Goal: Task Accomplishment & Management: Use online tool/utility

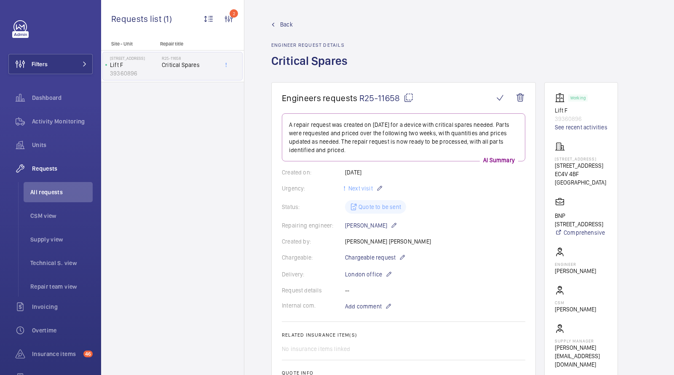
scroll to position [228, 0]
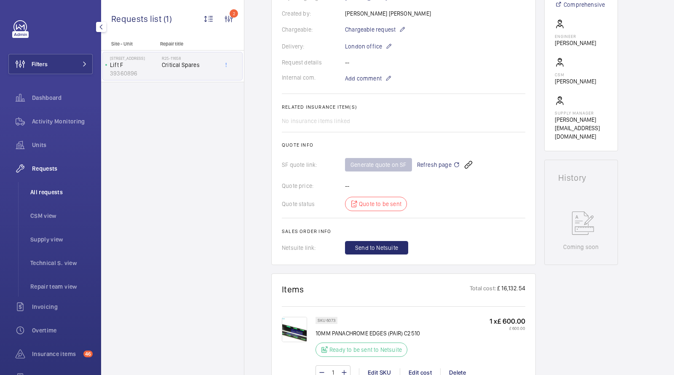
click at [46, 193] on span "All requests" at bounding box center [61, 192] width 62 height 8
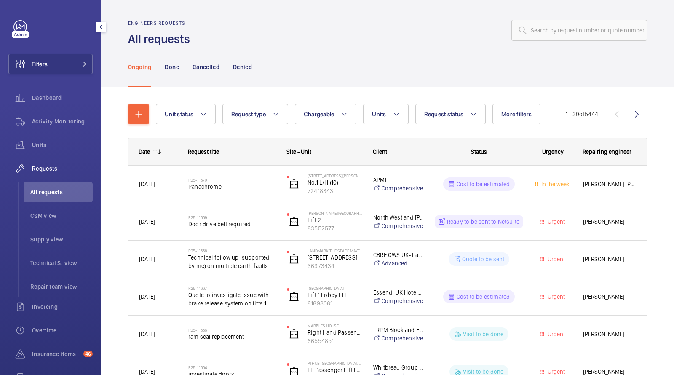
click at [65, 190] on span "All requests" at bounding box center [61, 192] width 62 height 8
click at [601, 20] on input "text" at bounding box center [580, 30] width 136 height 21
paste input "R25-02420"
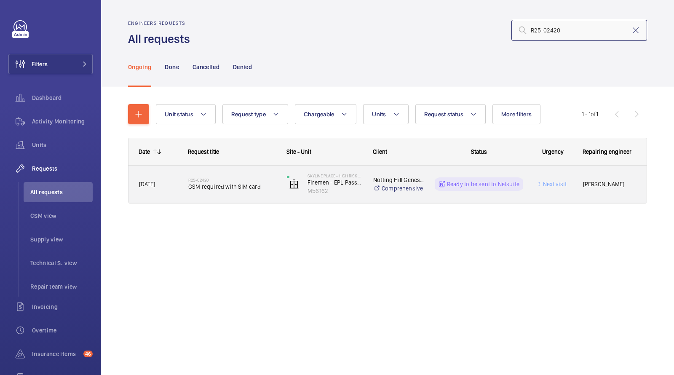
type input "R25-02420"
click at [245, 187] on span "GSM required with SIM card" at bounding box center [232, 186] width 88 height 8
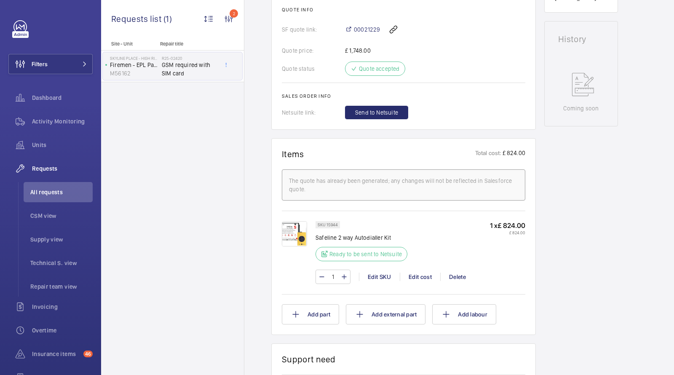
scroll to position [372, 0]
click at [369, 113] on span "Send to Netsuite" at bounding box center [376, 112] width 43 height 8
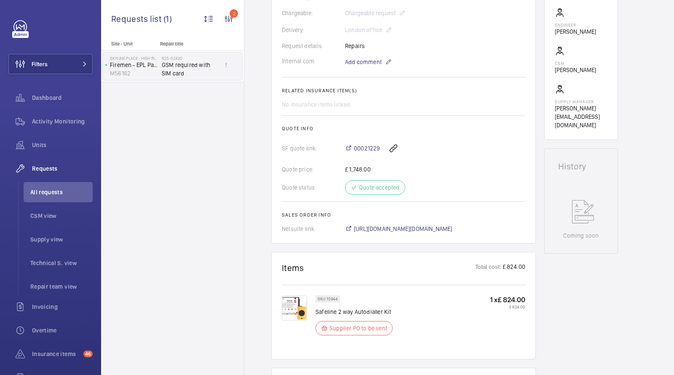
scroll to position [298, 0]
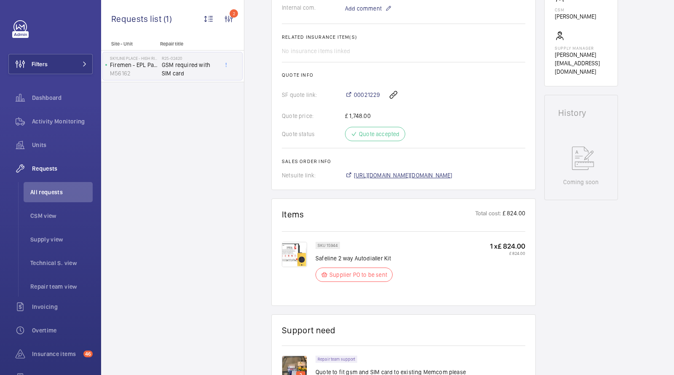
click at [370, 174] on span "[URL][DOMAIN_NAME][DOMAIN_NAME]" at bounding box center [403, 175] width 99 height 8
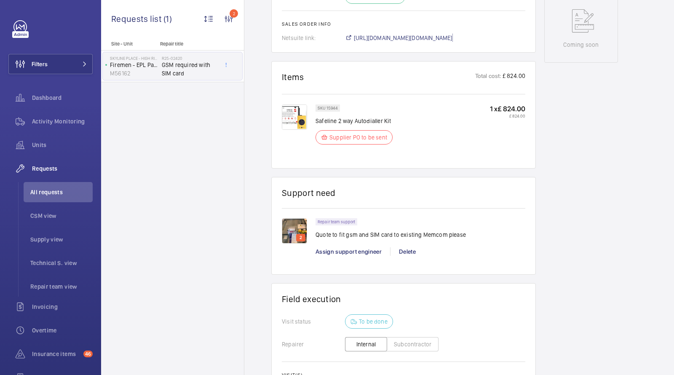
scroll to position [294, 0]
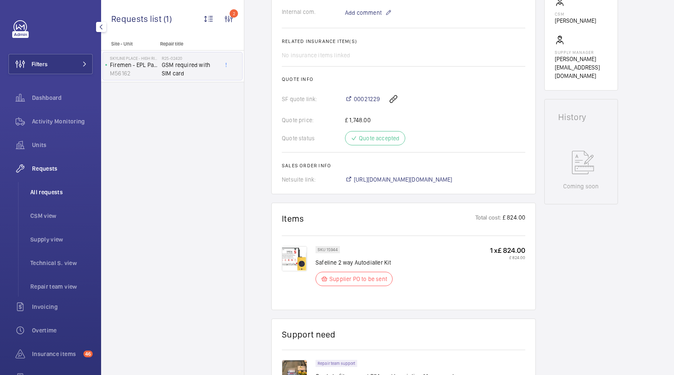
click at [57, 196] on span "All requests" at bounding box center [61, 192] width 62 height 8
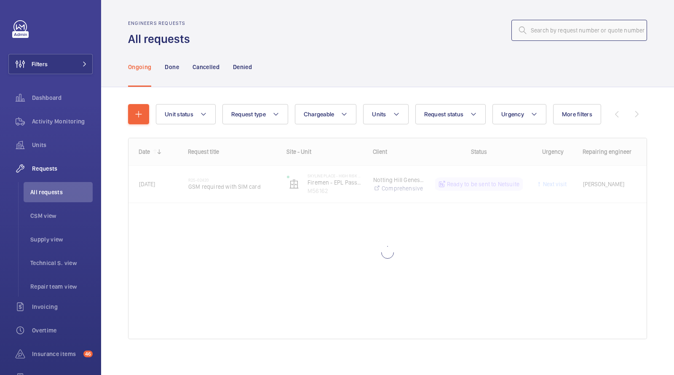
click at [585, 33] on input "text" at bounding box center [580, 30] width 136 height 21
paste input "R24-06523"
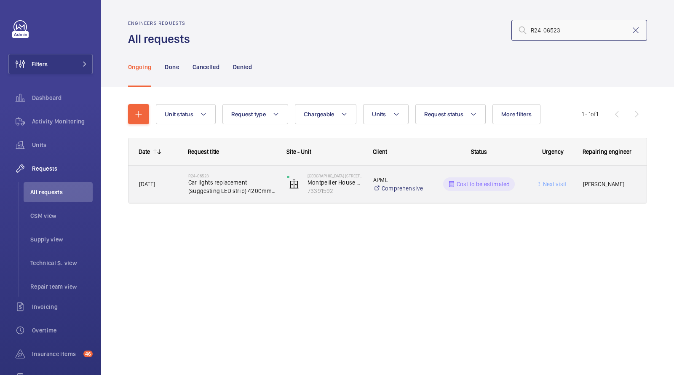
type input "R24-06523"
click at [225, 180] on span "Car lights replacement (suggesting LED strip) 4200mm minimum needed" at bounding box center [232, 186] width 88 height 17
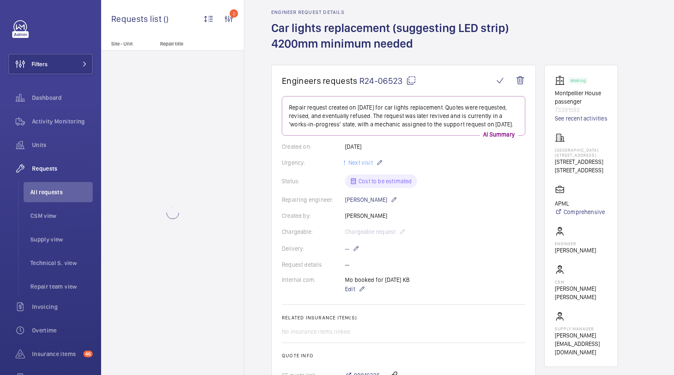
scroll to position [35, 0]
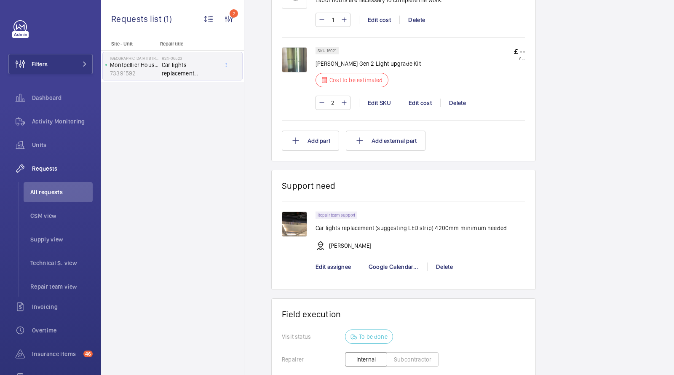
scroll to position [619, 0]
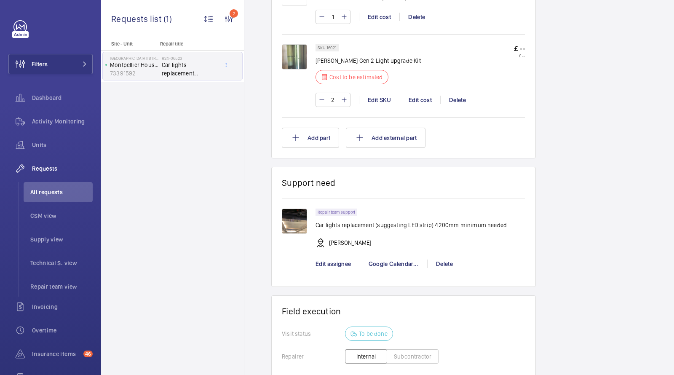
click at [295, 223] on img at bounding box center [294, 221] width 25 height 25
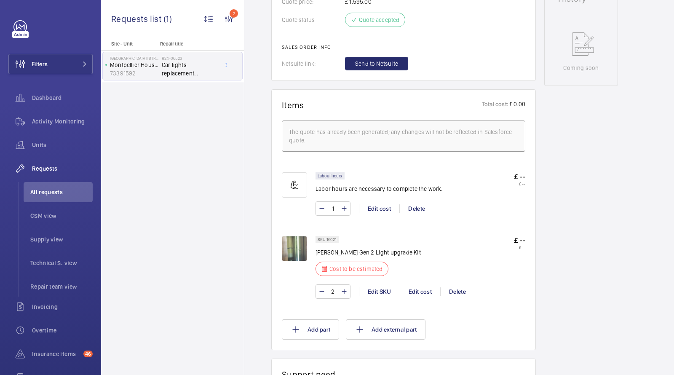
scroll to position [436, 0]
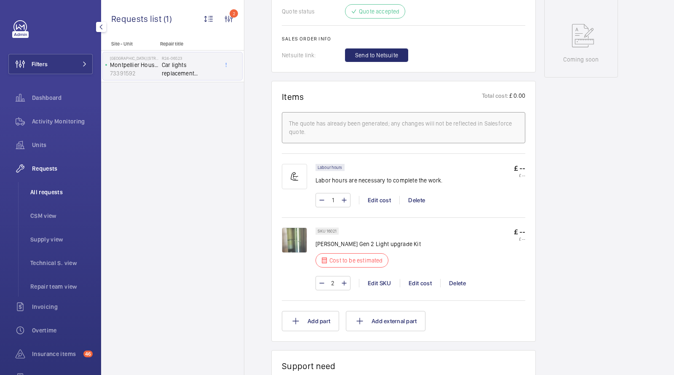
click at [56, 189] on span "All requests" at bounding box center [61, 192] width 62 height 8
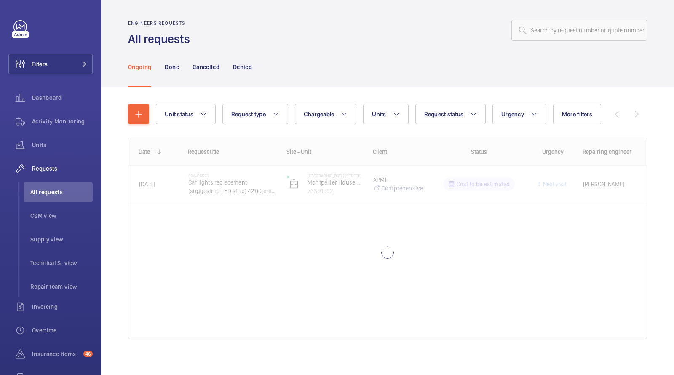
click at [578, 43] on div "Engineers requests All requests" at bounding box center [387, 33] width 519 height 27
click at [567, 32] on input "text" at bounding box center [580, 30] width 136 height 21
paste input "R25-11199"
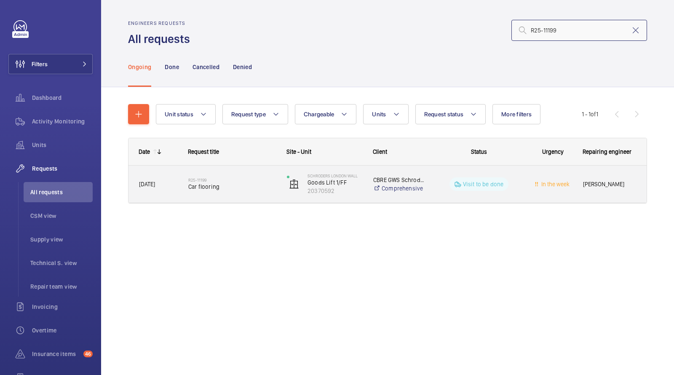
type input "R25-11199"
click at [225, 189] on span "Car flooring" at bounding box center [232, 186] width 88 height 8
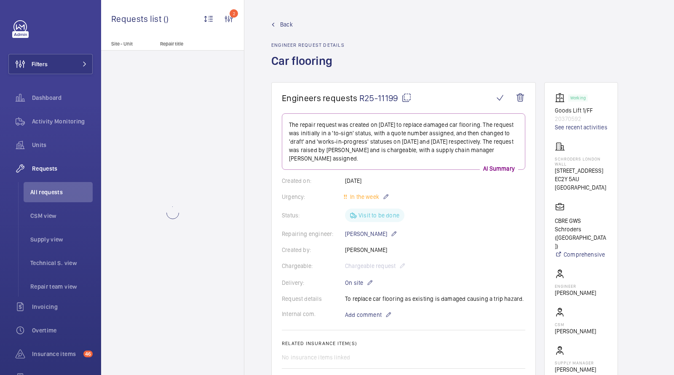
scroll to position [237, 0]
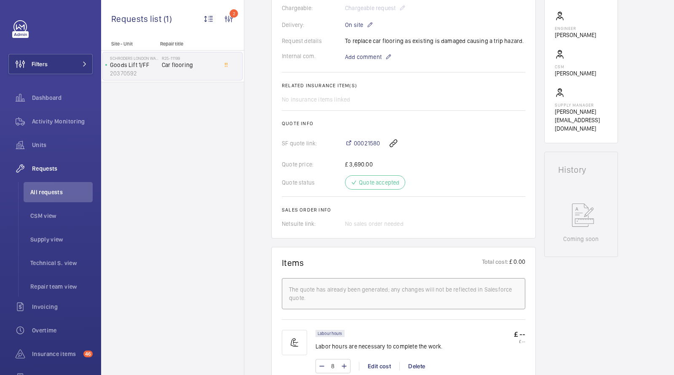
scroll to position [261, 0]
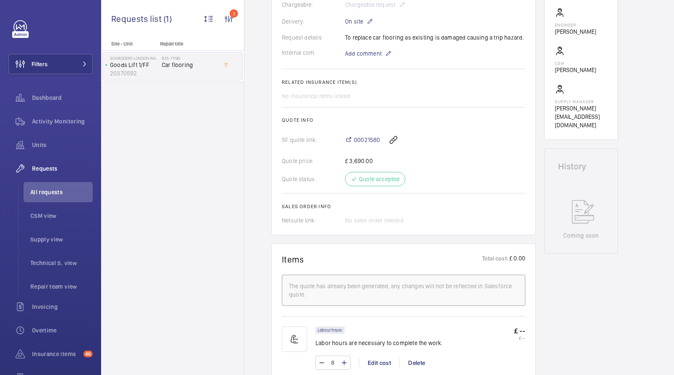
click at [359, 162] on div "Quote price: £ 3,690.00" at bounding box center [404, 161] width 244 height 8
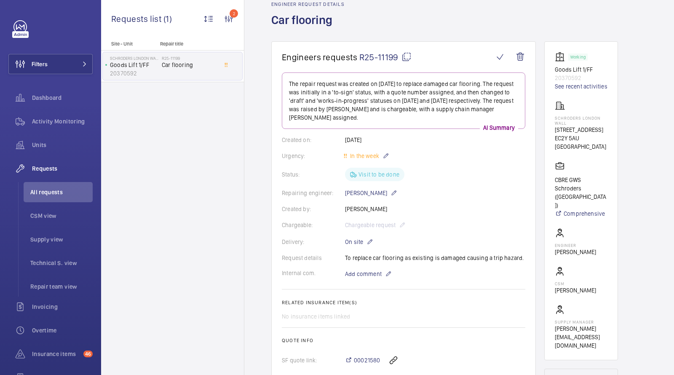
scroll to position [39, 0]
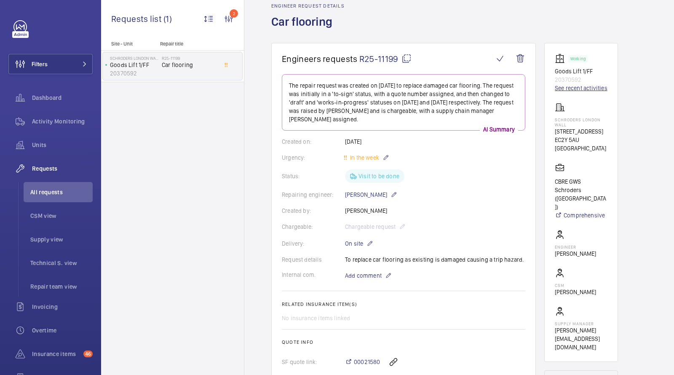
click at [586, 89] on link "See recent activities" at bounding box center [581, 88] width 53 height 8
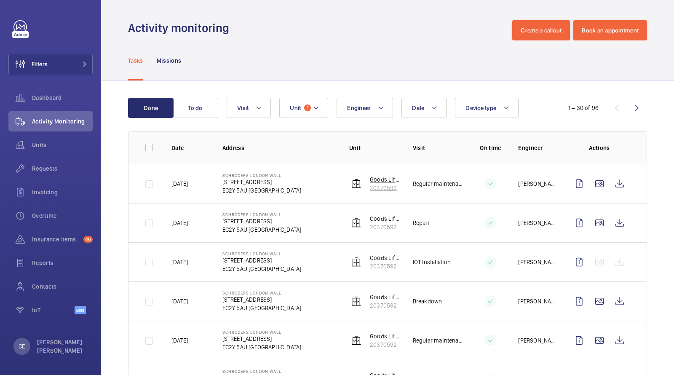
click at [354, 186] on img at bounding box center [356, 184] width 10 height 10
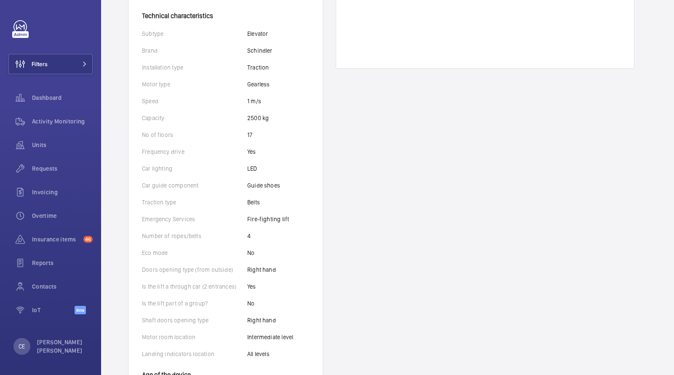
scroll to position [253, 0]
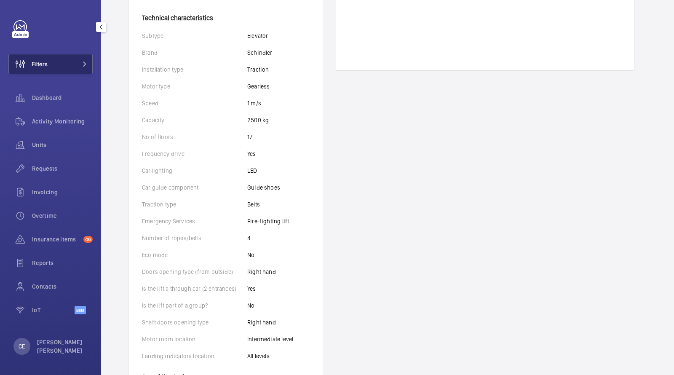
click at [83, 59] on button "Filters" at bounding box center [50, 64] width 84 height 20
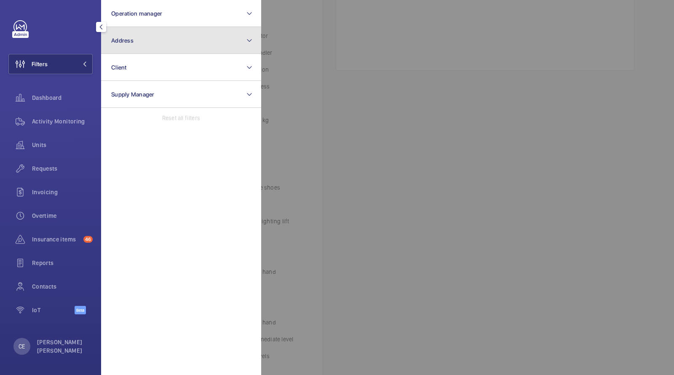
click at [160, 41] on button "Address" at bounding box center [181, 40] width 160 height 27
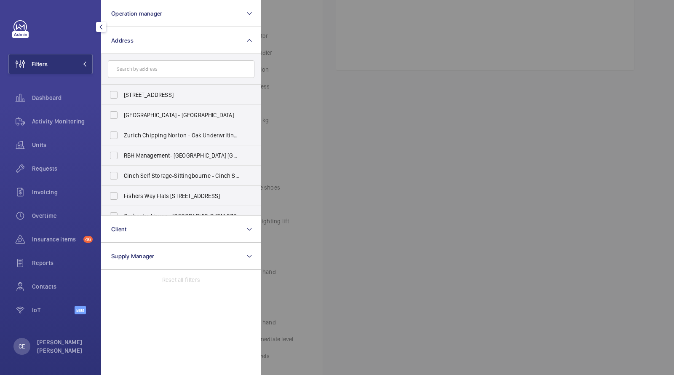
click at [150, 72] on input "text" at bounding box center [181, 69] width 147 height 18
click at [159, 72] on input "text" at bounding box center [181, 69] width 147 height 18
click at [166, 70] on input "text" at bounding box center [181, 69] width 147 height 18
click at [360, 116] on div at bounding box center [598, 187] width 674 height 375
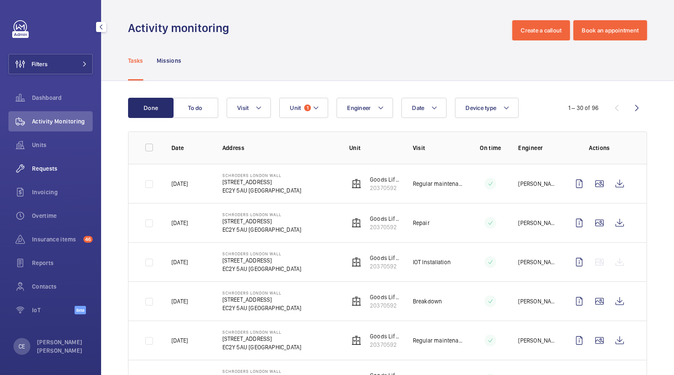
click at [55, 170] on span "Requests" at bounding box center [62, 168] width 61 height 8
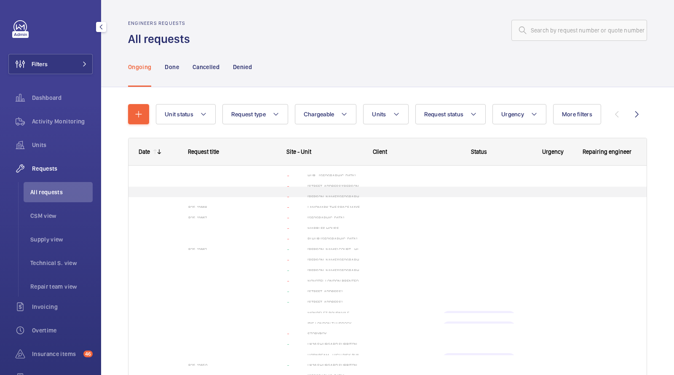
click at [233, 191] on div "[DATE] R25-11199 Car flooring Schroders London Wall Goods Lift 1/FF 20370592 CB…" at bounding box center [388, 324] width 518 height 316
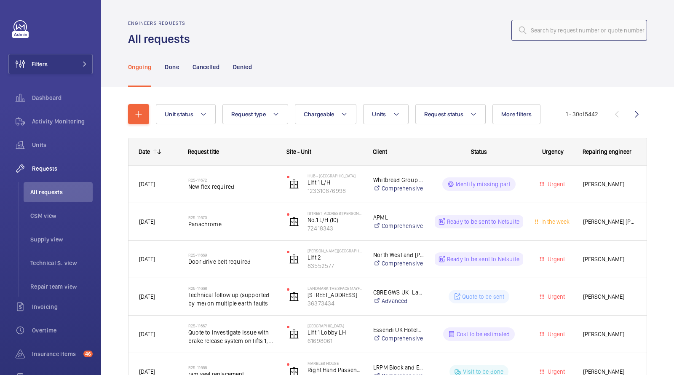
click at [555, 26] on input "text" at bounding box center [580, 30] width 136 height 21
paste input "R25-11199"
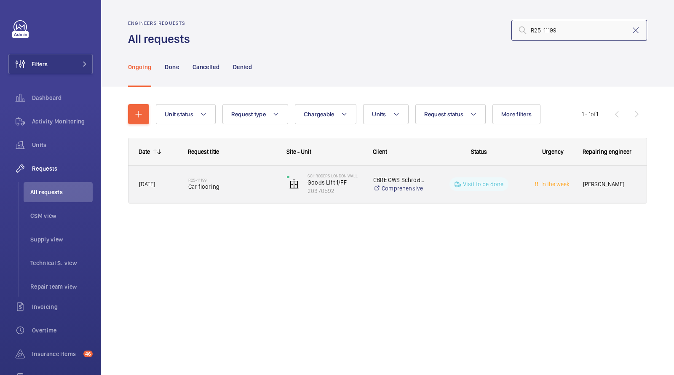
type input "R25-11199"
click at [220, 182] on h2 "R25-11199" at bounding box center [232, 179] width 88 height 5
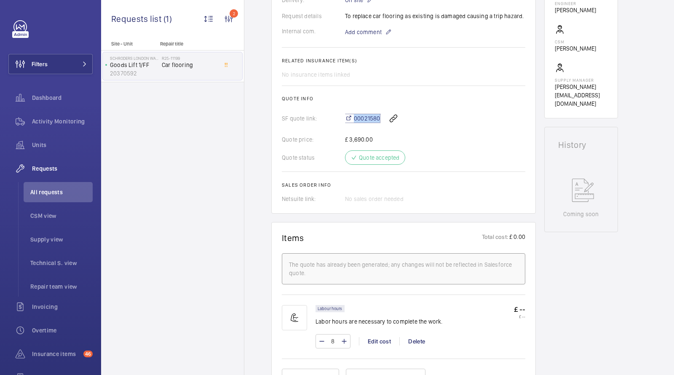
scroll to position [457, 0]
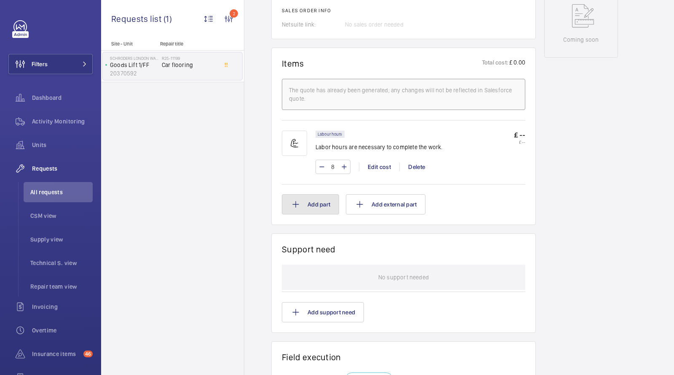
click at [322, 206] on button "Add part" at bounding box center [310, 204] width 57 height 20
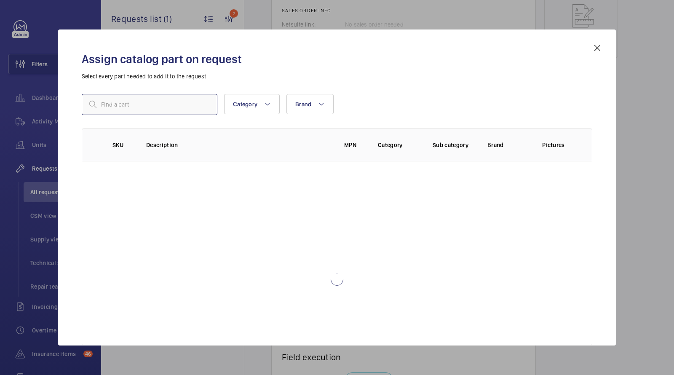
click at [169, 102] on input "text" at bounding box center [150, 104] width 136 height 21
type input "c"
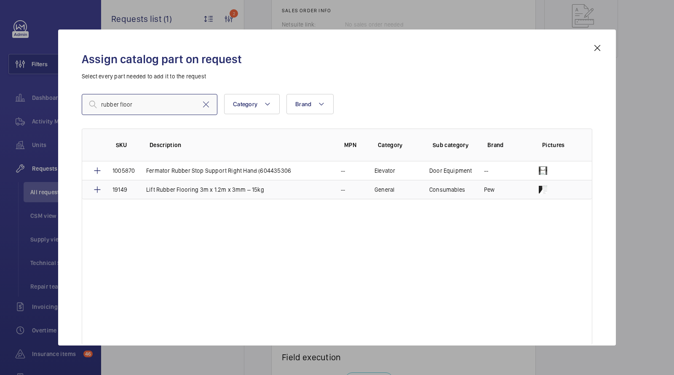
type input "rubber floor"
click at [229, 189] on p "Lift Rubber Flooring 3m x 1.2m x 3mm – 15kg" at bounding box center [205, 189] width 118 height 8
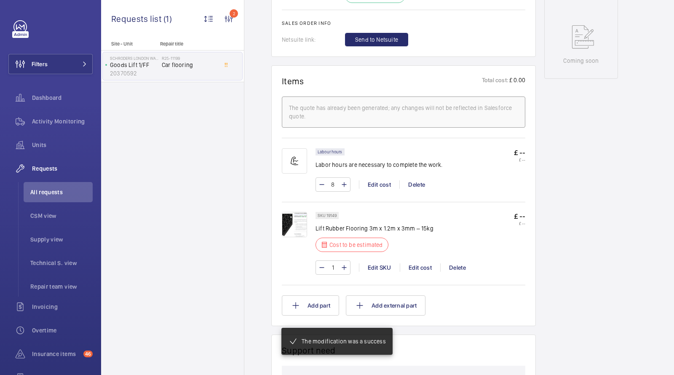
scroll to position [436, 0]
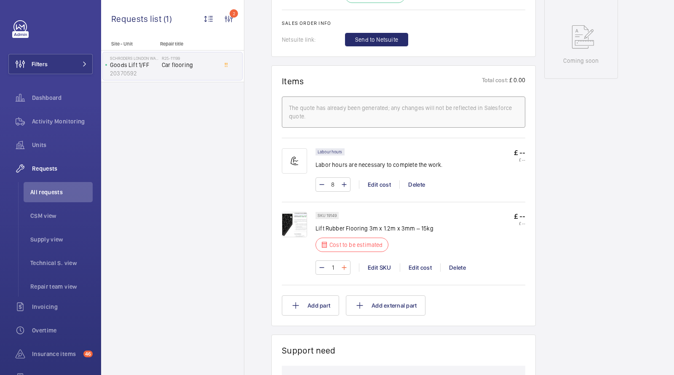
click at [344, 265] on mat-icon at bounding box center [344, 268] width 7 height 10
type input "2"
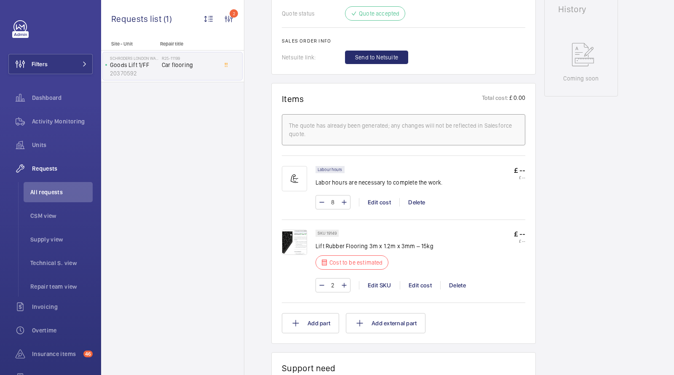
scroll to position [362, 0]
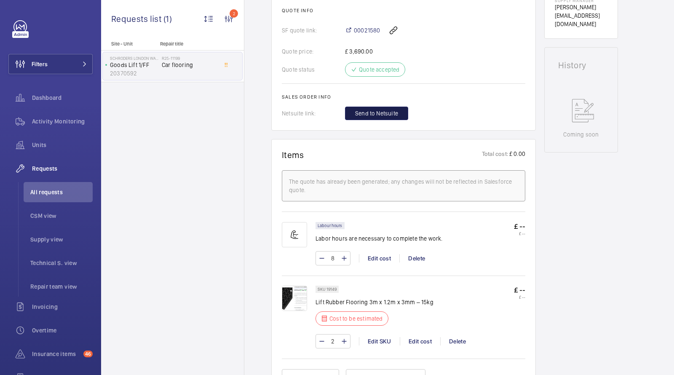
click at [373, 114] on span "Send to Netsuite" at bounding box center [376, 113] width 43 height 8
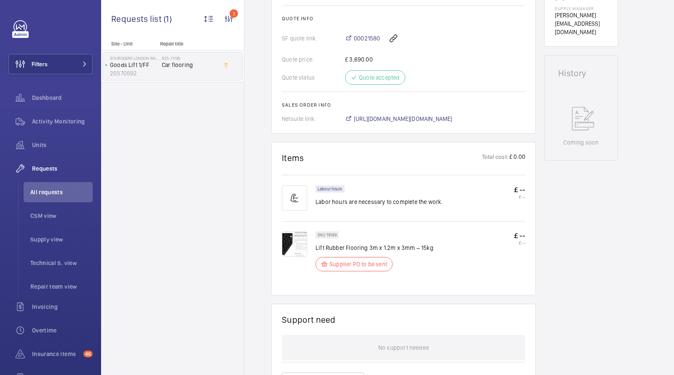
scroll to position [346, 0]
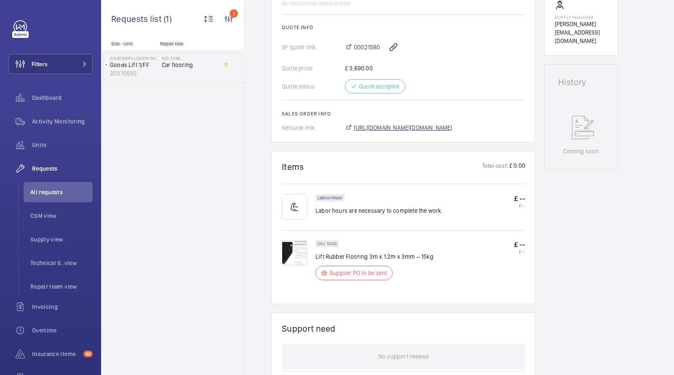
click at [377, 127] on span "[URL][DOMAIN_NAME][DOMAIN_NAME]" at bounding box center [403, 127] width 99 height 8
click at [54, 196] on li "All requests" at bounding box center [58, 192] width 69 height 20
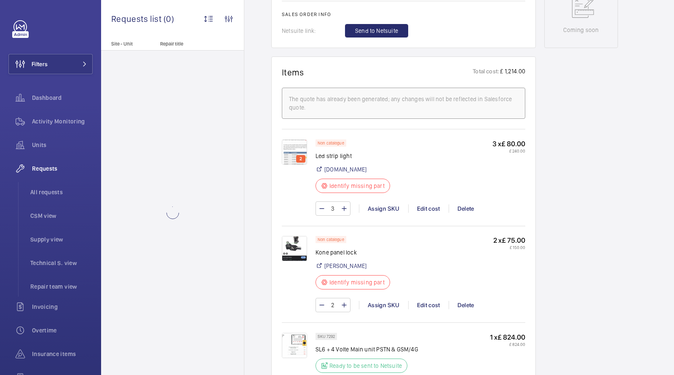
scroll to position [445, 0]
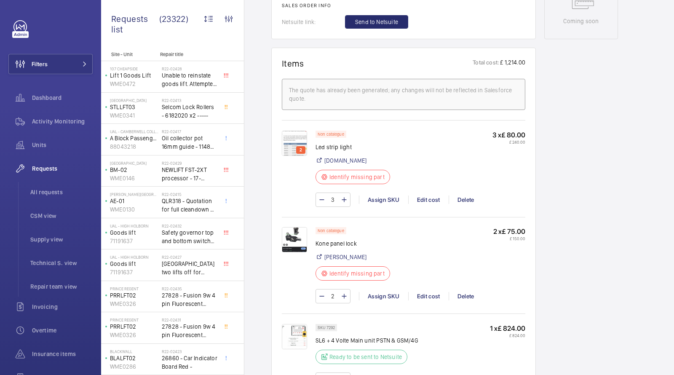
click at [300, 153] on p "2" at bounding box center [301, 150] width 6 height 8
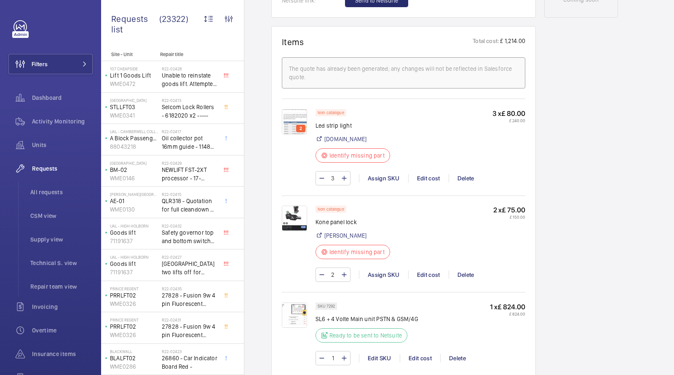
scroll to position [468, 0]
click at [296, 124] on img at bounding box center [294, 120] width 25 height 25
click at [386, 182] on div "Assign SKU" at bounding box center [383, 177] width 49 height 8
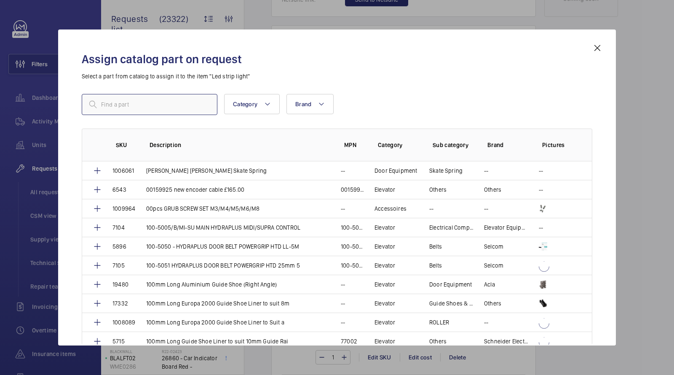
click at [188, 102] on input "text" at bounding box center [150, 104] width 136 height 21
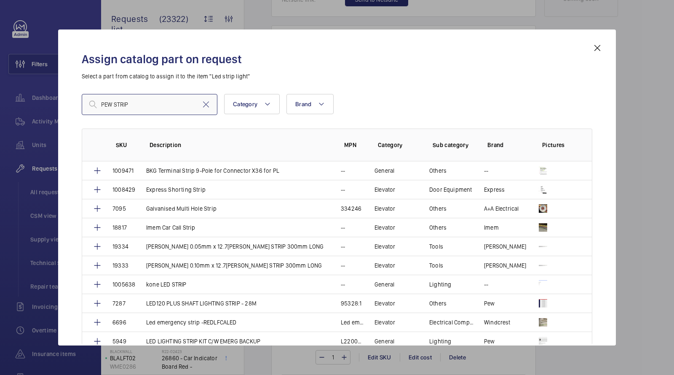
drag, startPoint x: 161, startPoint y: 99, endPoint x: 78, endPoint y: 88, distance: 83.9
click at [78, 88] on div "Assign catalog part on request Select a part from catalog to assign it to the i…" at bounding box center [337, 194] width 531 height 303
drag, startPoint x: 152, startPoint y: 102, endPoint x: 68, endPoint y: 88, distance: 85.6
click at [70, 89] on div "Assign catalog part on request Select a part from catalog to assign it to the i…" at bounding box center [337, 187] width 558 height 316
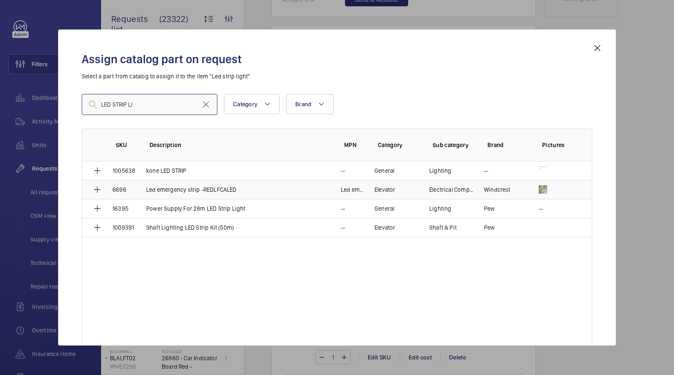
type input "LED STRIP LI"
click at [214, 192] on p "Led emergency strip -REDLFCALED" at bounding box center [191, 189] width 91 height 8
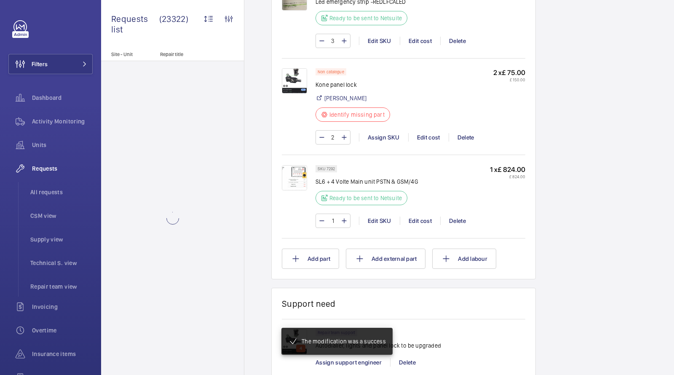
click at [287, 82] on img at bounding box center [294, 80] width 25 height 25
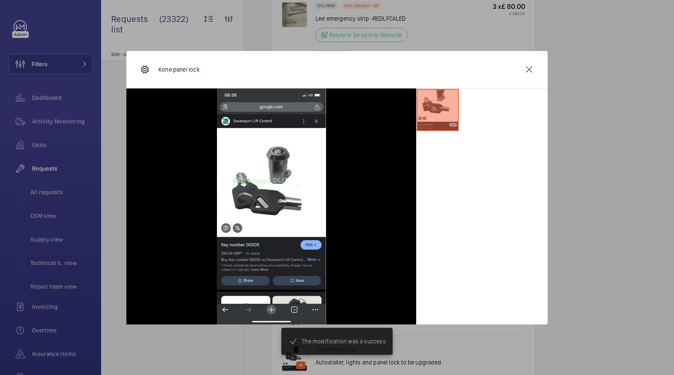
scroll to position [599, 0]
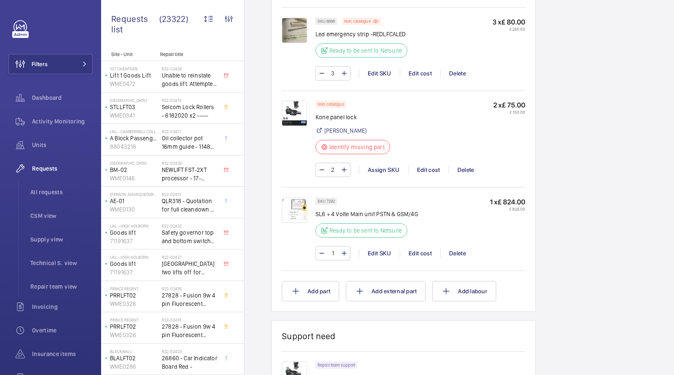
scroll to position [580, 0]
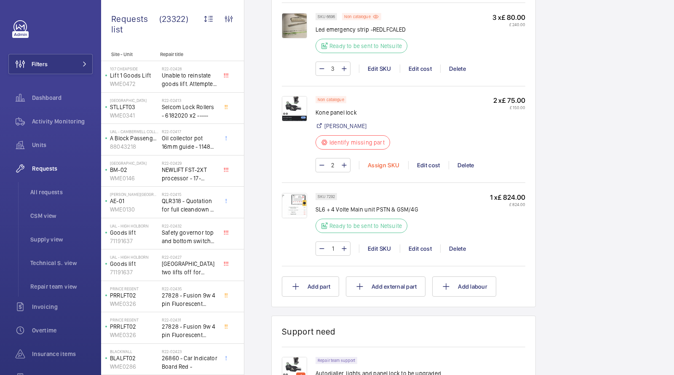
click at [374, 163] on div "Assign SKU" at bounding box center [383, 165] width 49 height 8
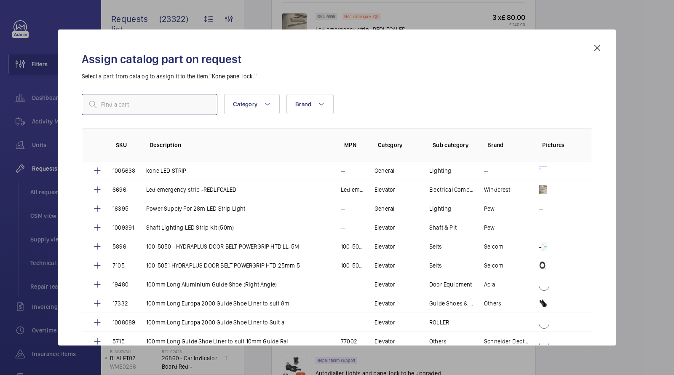
click at [165, 107] on input "text" at bounding box center [150, 104] width 136 height 21
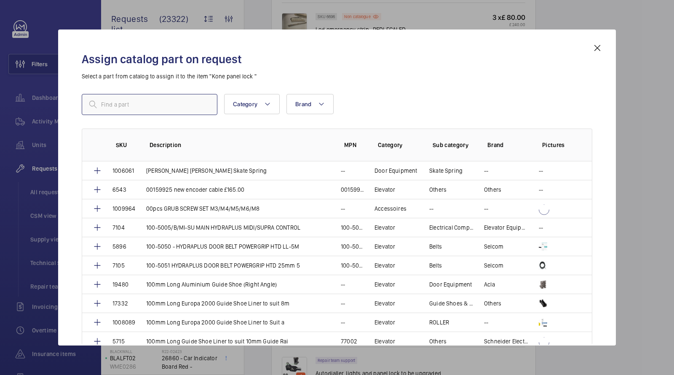
type input "J"
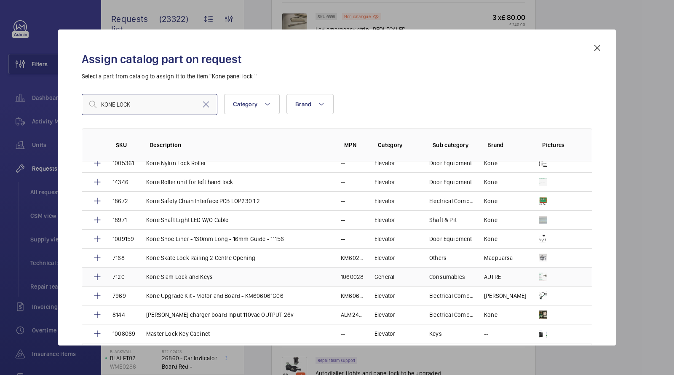
scroll to position [1014, 0]
type input "KONE LOCK"
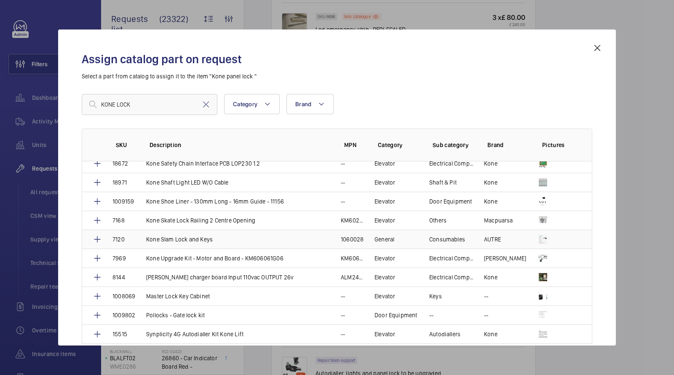
scroll to position [1060, 0]
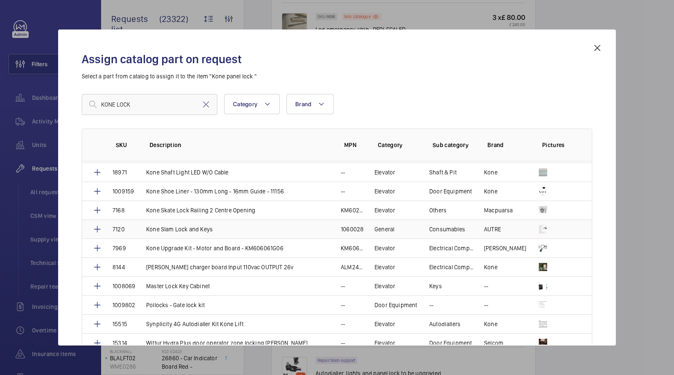
click at [192, 225] on p "Kone Slam Lock and Keys" at bounding box center [179, 229] width 67 height 8
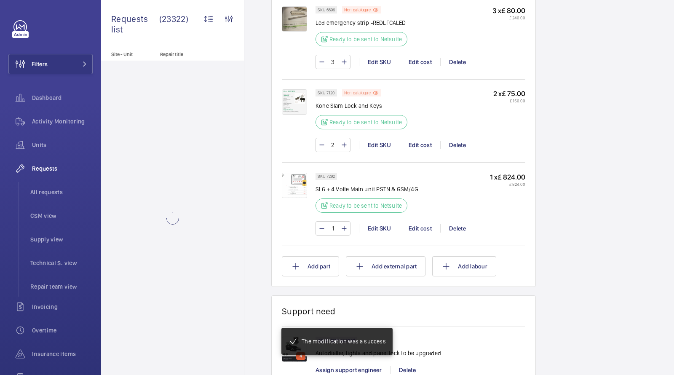
scroll to position [515, 0]
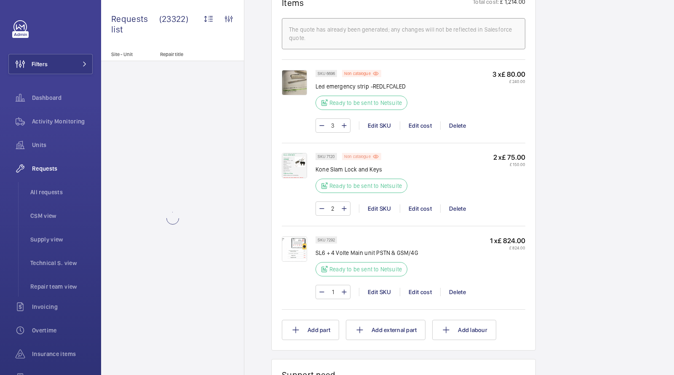
click at [364, 155] on p "Non catalogue" at bounding box center [357, 156] width 27 height 3
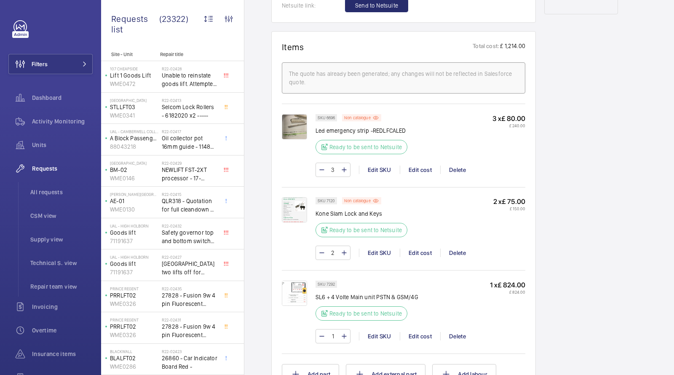
scroll to position [421, 0]
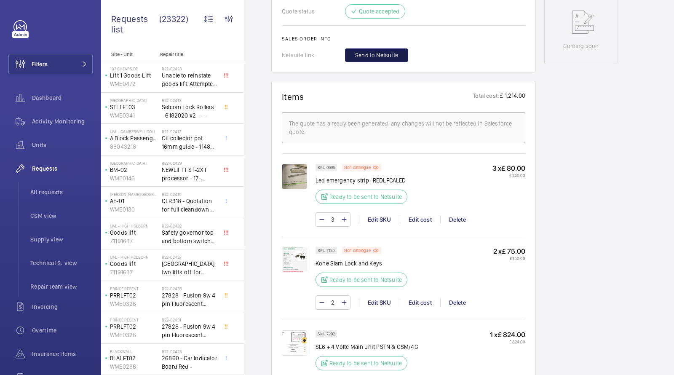
click at [360, 57] on span "Send to Netsuite" at bounding box center [376, 55] width 43 height 8
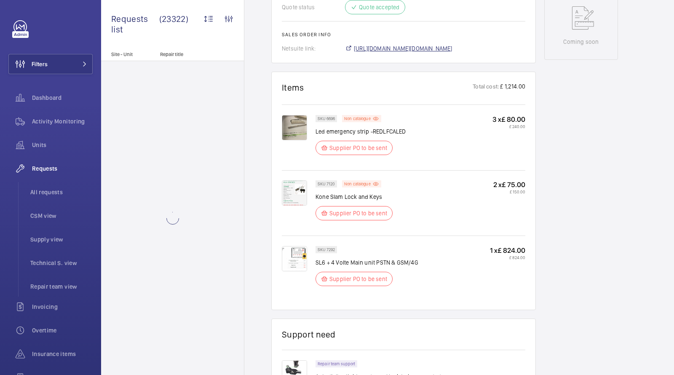
scroll to position [433, 0]
click at [395, 51] on span "https://6461500.app.netsuite.com/app/accounting/transactions/salesord.nl?id=297…" at bounding box center [403, 48] width 99 height 8
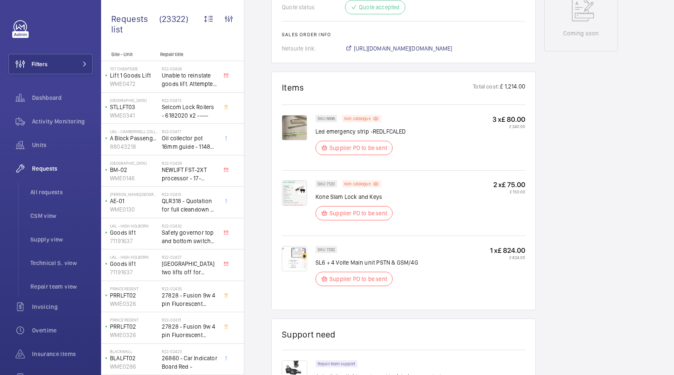
click at [295, 193] on img at bounding box center [294, 192] width 25 height 25
click at [351, 117] on p "Non catalogue" at bounding box center [357, 118] width 27 height 3
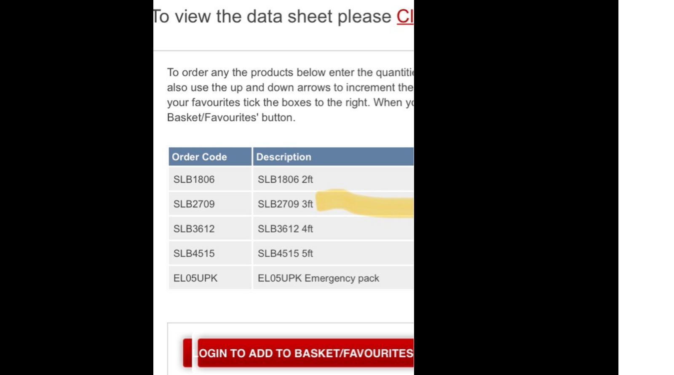
scroll to position [0, 0]
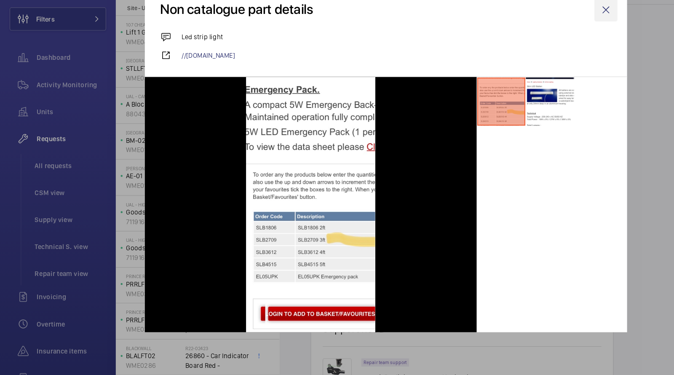
click at [533, 59] on wm-front-icon-button at bounding box center [529, 56] width 20 height 20
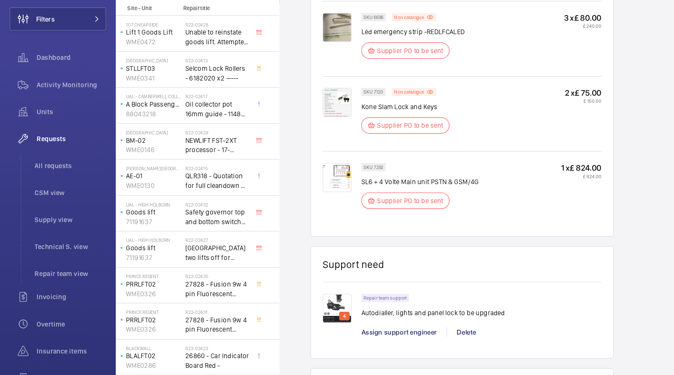
scroll to position [435, 0]
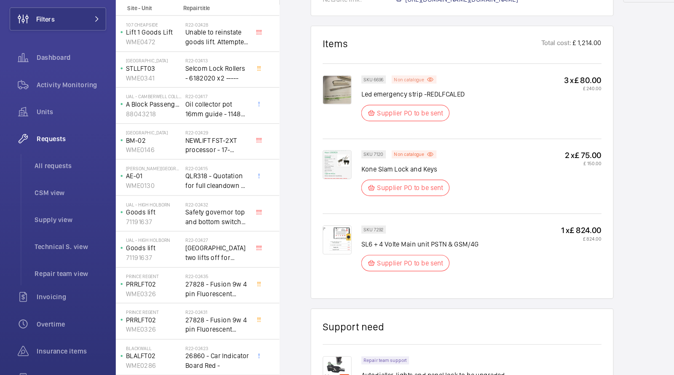
click at [346, 117] on p "Non catalogue" at bounding box center [357, 116] width 27 height 3
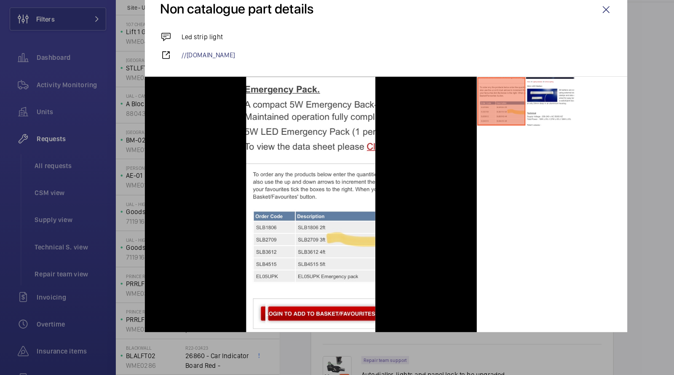
scroll to position [0, 0]
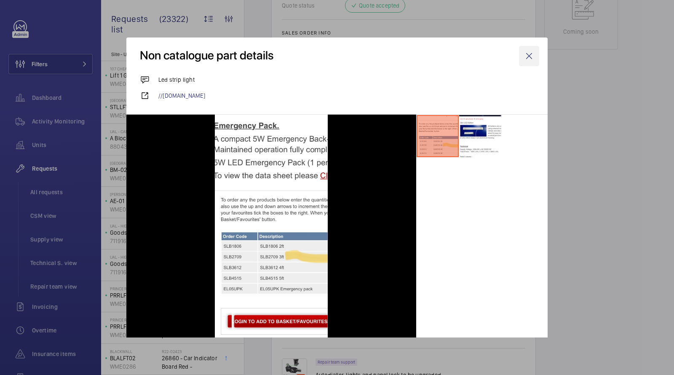
click at [522, 51] on wm-front-icon-button at bounding box center [529, 56] width 20 height 20
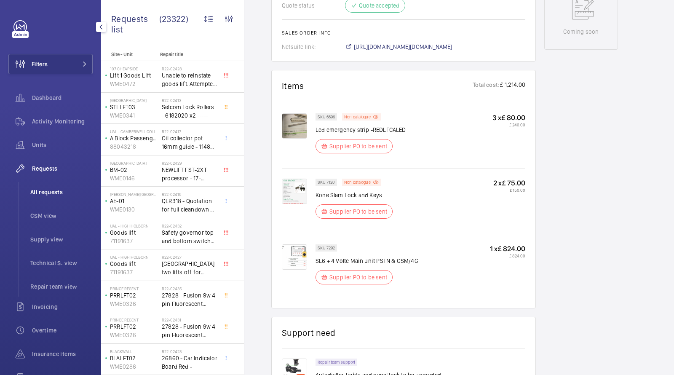
click at [50, 194] on span "All requests" at bounding box center [61, 192] width 62 height 8
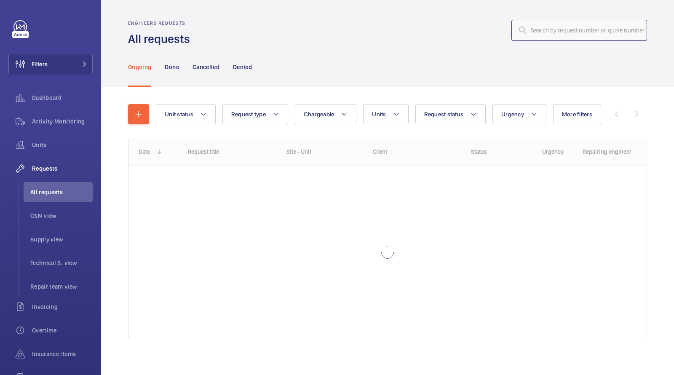
click at [571, 33] on input "text" at bounding box center [580, 30] width 136 height 21
paste input "R25-11258"
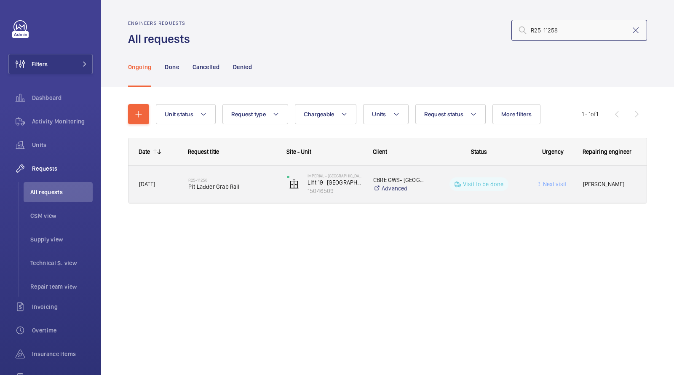
type input "R25-11258"
click at [249, 191] on div "R25-11258 Pit Ladder Grab Rail" at bounding box center [232, 184] width 88 height 24
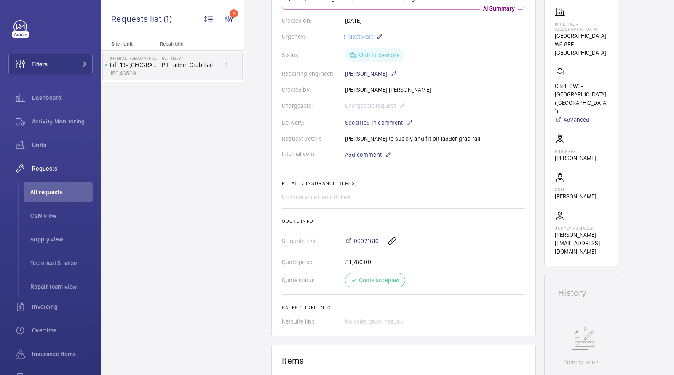
scroll to position [116, 0]
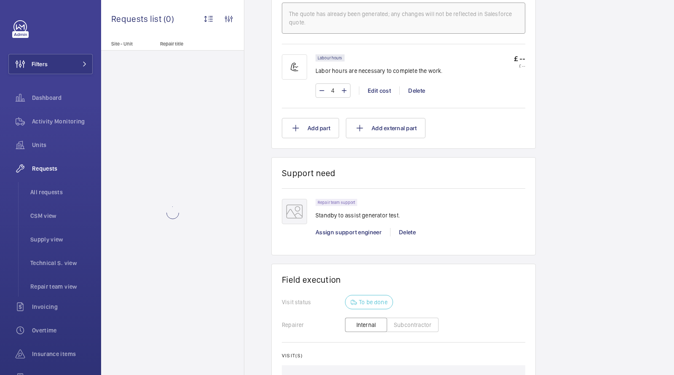
scroll to position [547, 0]
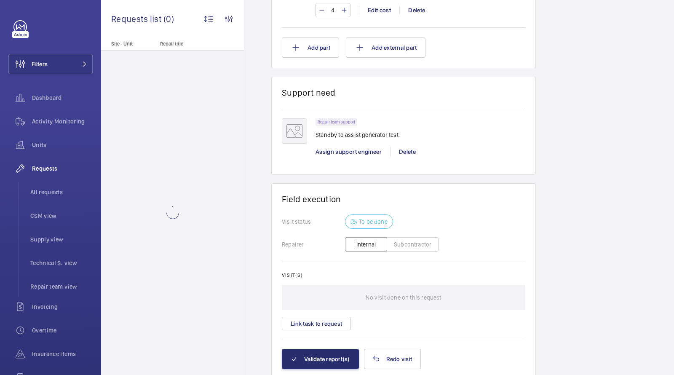
scroll to position [635, 0]
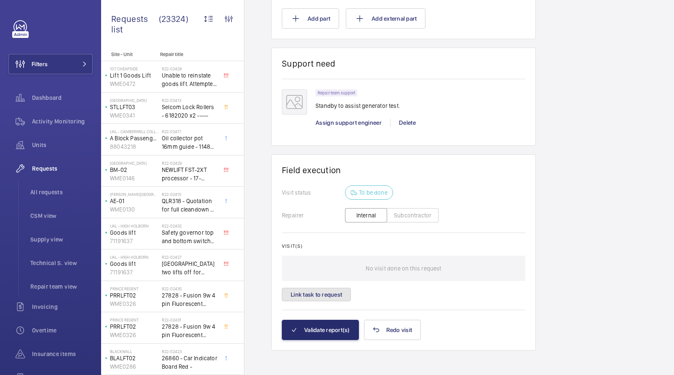
click at [322, 294] on button "Link task to request" at bounding box center [316, 294] width 69 height 13
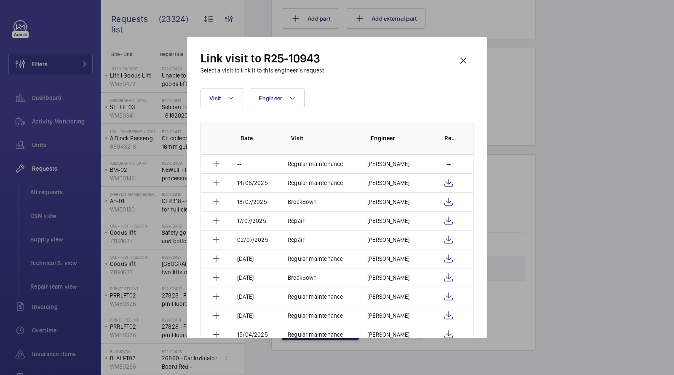
click at [564, 153] on div at bounding box center [337, 187] width 674 height 375
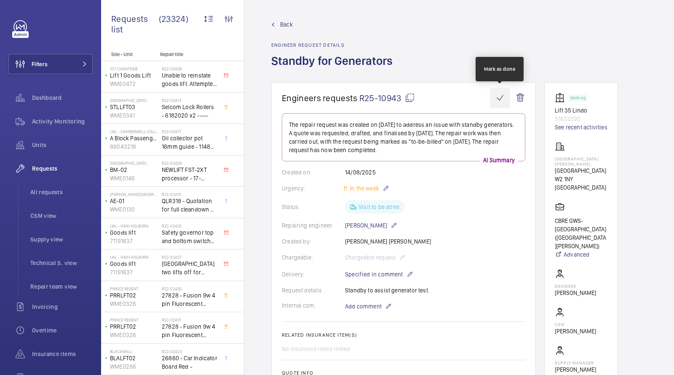
click at [501, 97] on wm-front-icon-button at bounding box center [500, 98] width 20 height 20
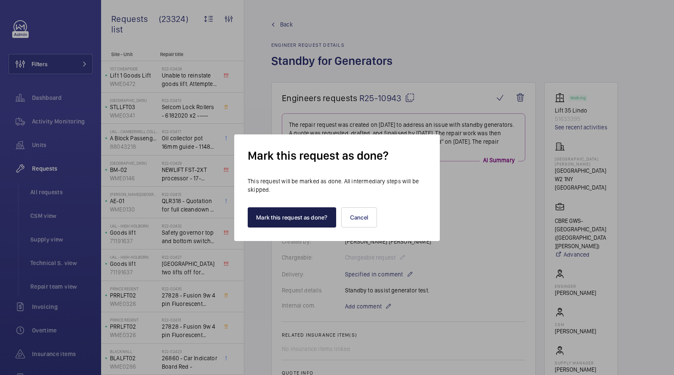
click at [308, 215] on button "Mark this request as done?" at bounding box center [292, 217] width 88 height 20
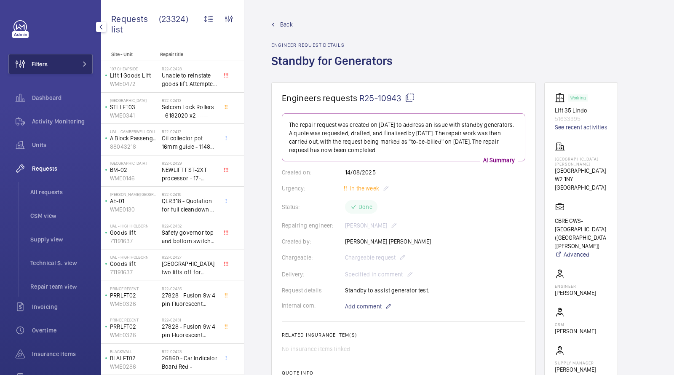
click at [67, 73] on button "Filters" at bounding box center [50, 64] width 84 height 20
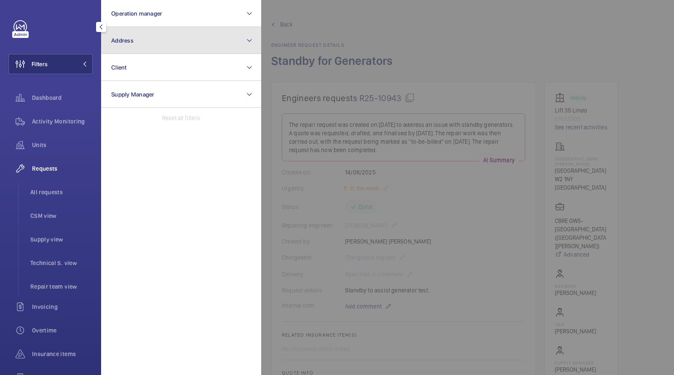
click at [115, 43] on span "Address" at bounding box center [122, 40] width 22 height 7
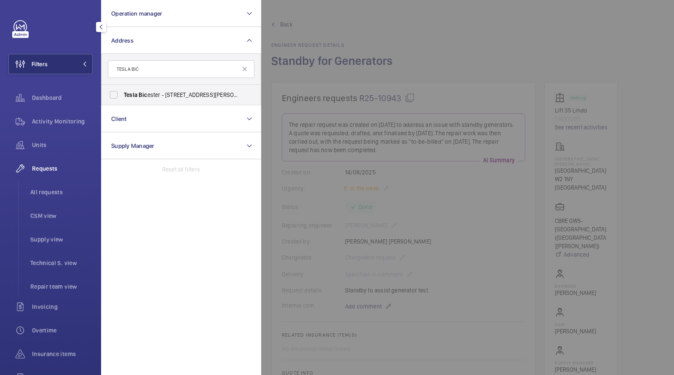
type input "TESLA BIC"
click at [157, 94] on span "Tesla Bic ester - Unit 5, Charles Shouler Way, BIC ESTER OX25 2DS" at bounding box center [182, 95] width 116 height 8
click at [122, 94] on input "Tesla Bic ester - Unit 5, Charles Shouler Way, BIC ESTER OX25 2DS" at bounding box center [113, 94] width 17 height 17
checkbox input "true"
click at [51, 125] on span "Activity Monitoring" at bounding box center [62, 121] width 61 height 8
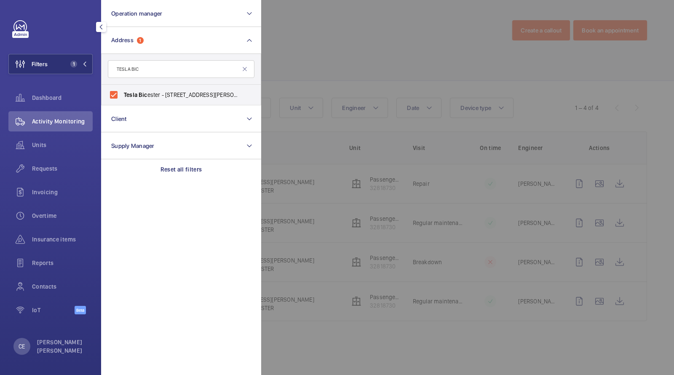
click at [351, 58] on div at bounding box center [598, 187] width 674 height 375
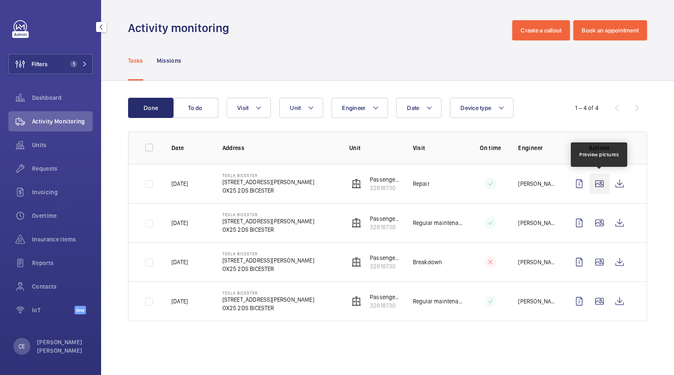
click at [602, 182] on wm-front-icon-button at bounding box center [600, 184] width 20 height 20
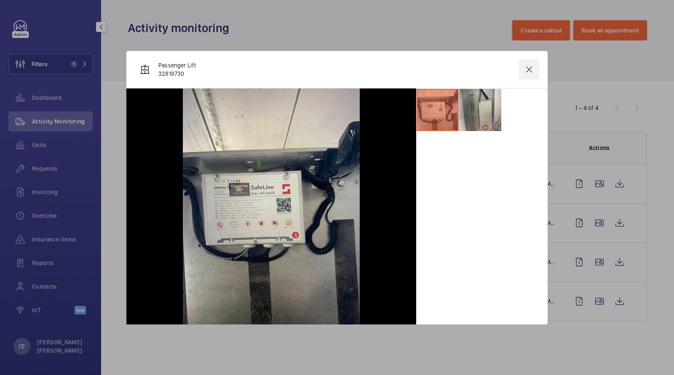
click at [529, 71] on wm-front-icon-button at bounding box center [529, 69] width 20 height 20
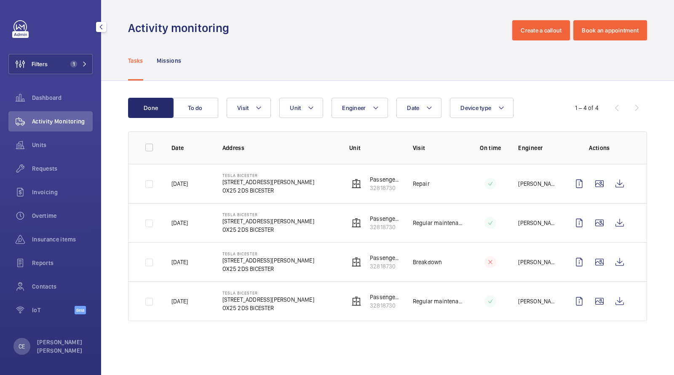
drag, startPoint x: 55, startPoint y: 174, endPoint x: 73, endPoint y: 122, distance: 54.7
click at [55, 174] on div "Requests" at bounding box center [50, 168] width 84 height 20
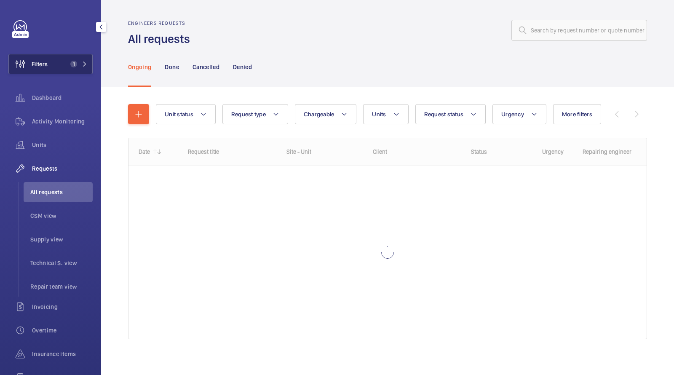
click at [70, 62] on span "1" at bounding box center [72, 64] width 10 height 7
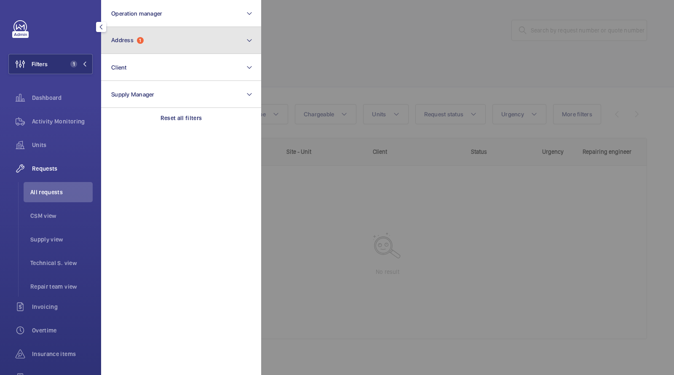
click at [155, 40] on button "Address 1" at bounding box center [181, 40] width 160 height 27
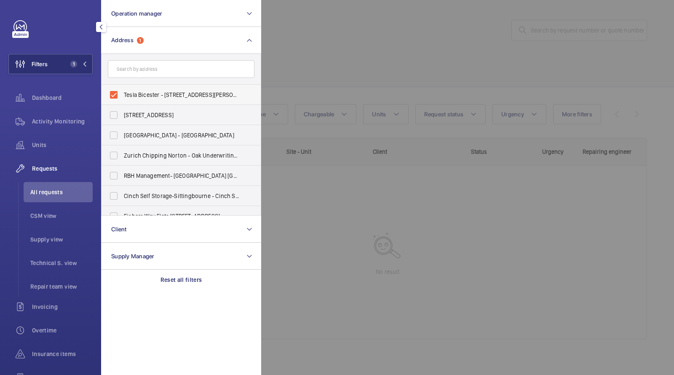
click at [153, 94] on span "Tesla Bicester - Unit 5, Charles Shouler Way, BICESTER OX25 2DS" at bounding box center [182, 95] width 116 height 8
click at [122, 94] on input "Tesla Bicester - Unit 5, Charles Shouler Way, BICESTER OX25 2DS" at bounding box center [113, 94] width 17 height 17
checkbox input "false"
click at [462, 40] on div at bounding box center [598, 187] width 674 height 375
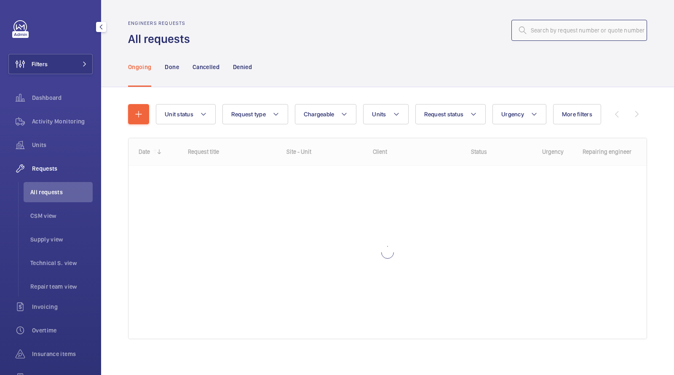
click at [586, 23] on input "text" at bounding box center [580, 30] width 136 height 21
paste input "R25-11606"
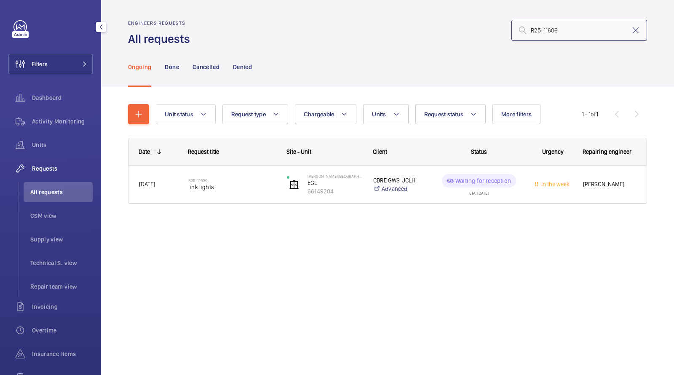
type input "R25-11606"
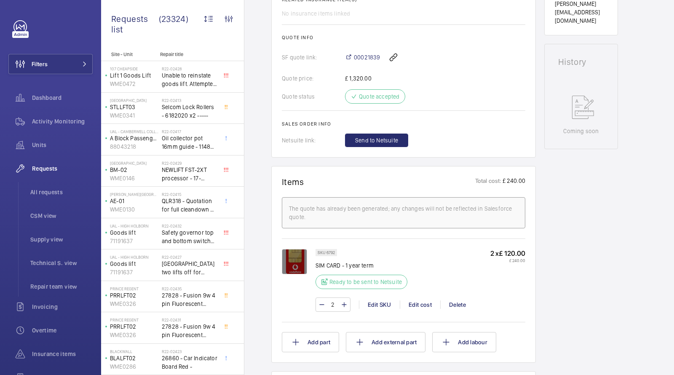
scroll to position [331, 0]
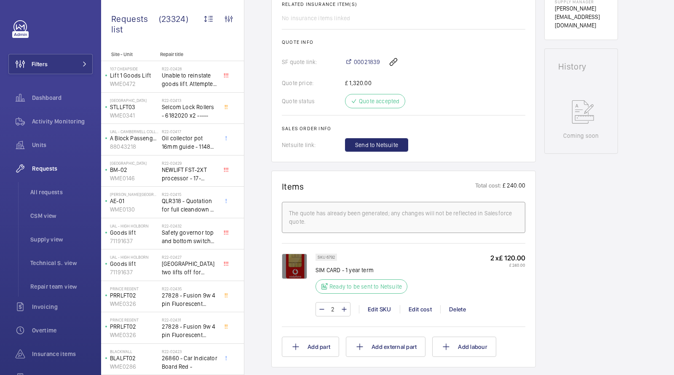
click at [378, 148] on span "Send to Netsuite" at bounding box center [376, 145] width 43 height 8
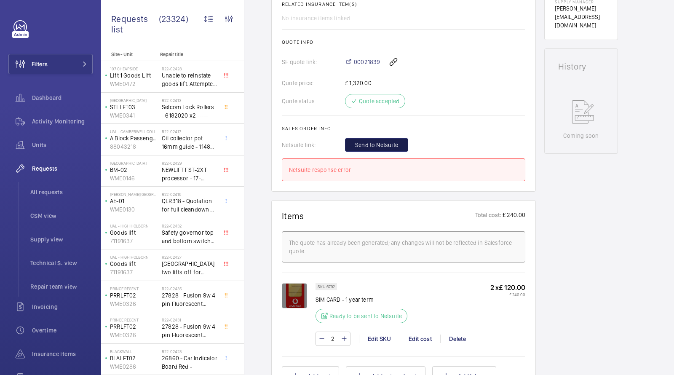
click at [378, 148] on span "Send to Netsuite" at bounding box center [376, 145] width 43 height 8
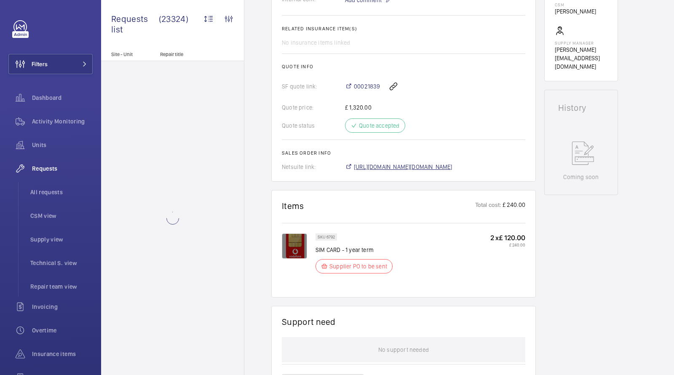
scroll to position [298, 0]
click at [386, 165] on span "https://6461500.app.netsuite.com/app/accounting/transactions/salesord.nl?id=297…" at bounding box center [403, 167] width 99 height 8
